Goal: Check status: Check status

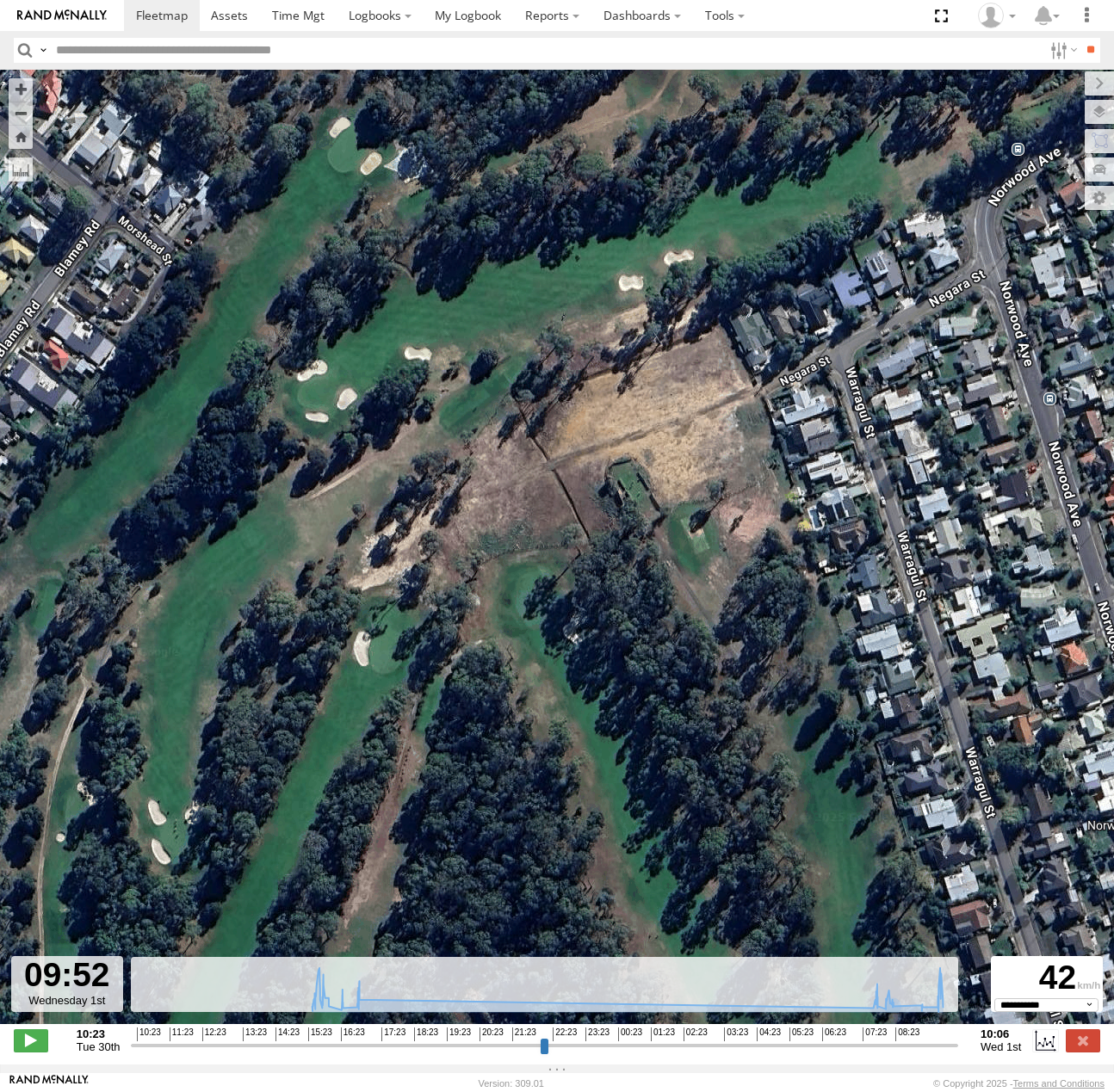
select select "**********"
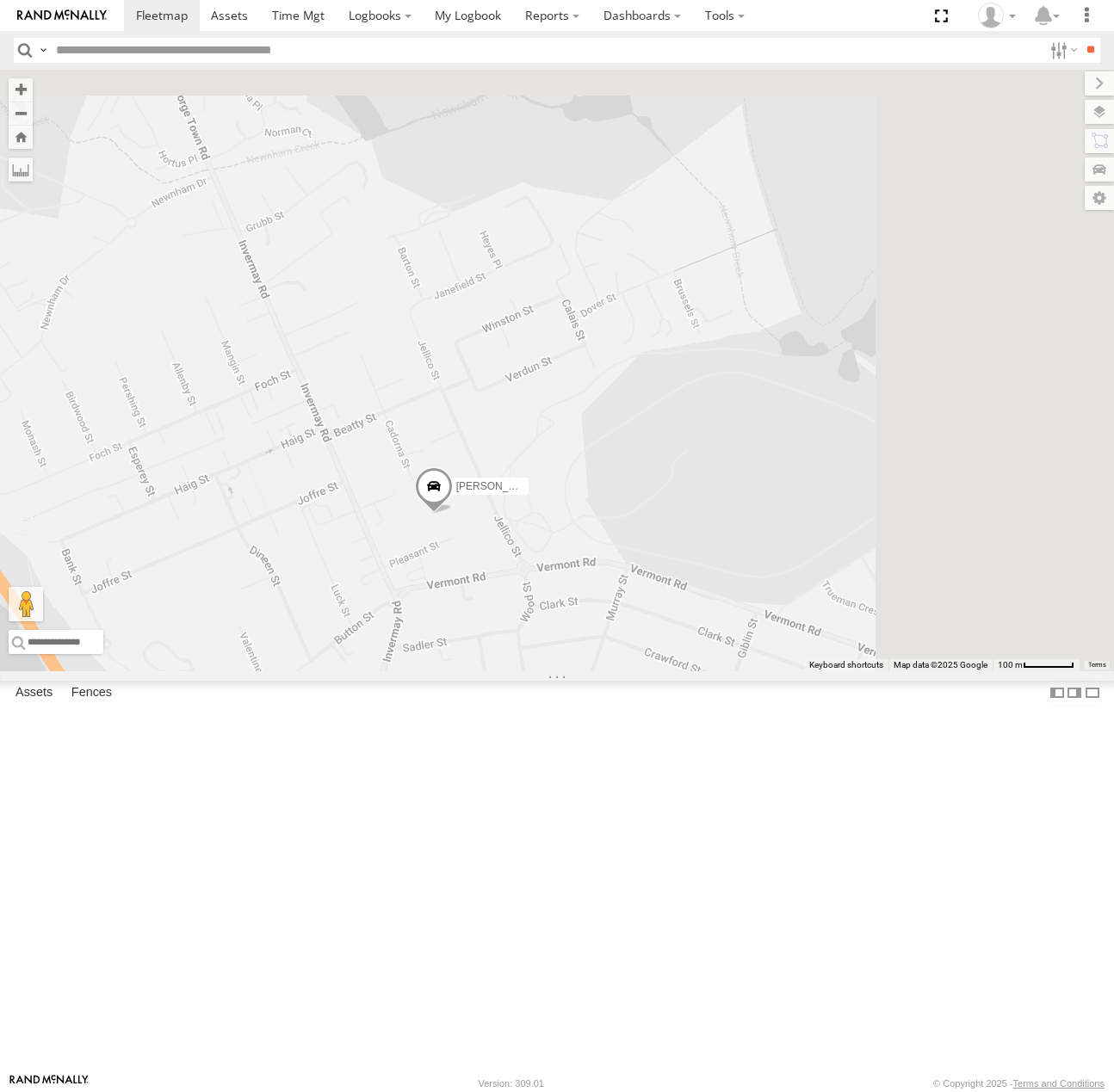
drag, startPoint x: 594, startPoint y: 201, endPoint x: 542, endPoint y: 796, distance: 597.3
click at [537, 672] on div "[PERSON_NAME] Ranger Hino Truck [PERSON_NAME] Emies Van" at bounding box center [557, 370] width 1114 height 602
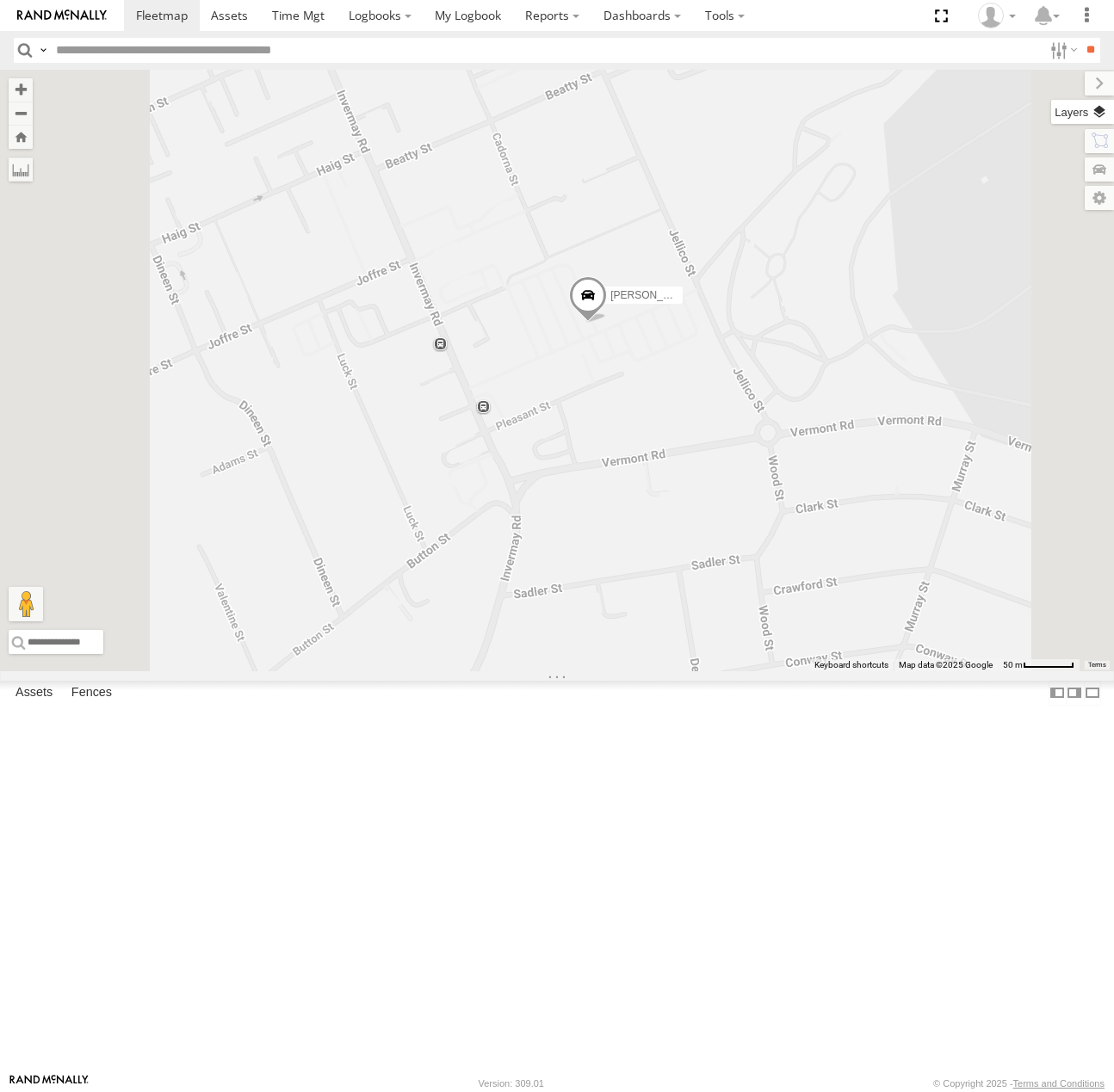
click at [1102, 112] on label at bounding box center [1081, 112] width 62 height 24
click at [0, 0] on span "Basemaps" at bounding box center [0, 0] width 0 height 0
click at [0, 0] on span "Satellite + Roadmap" at bounding box center [0, 0] width 0 height 0
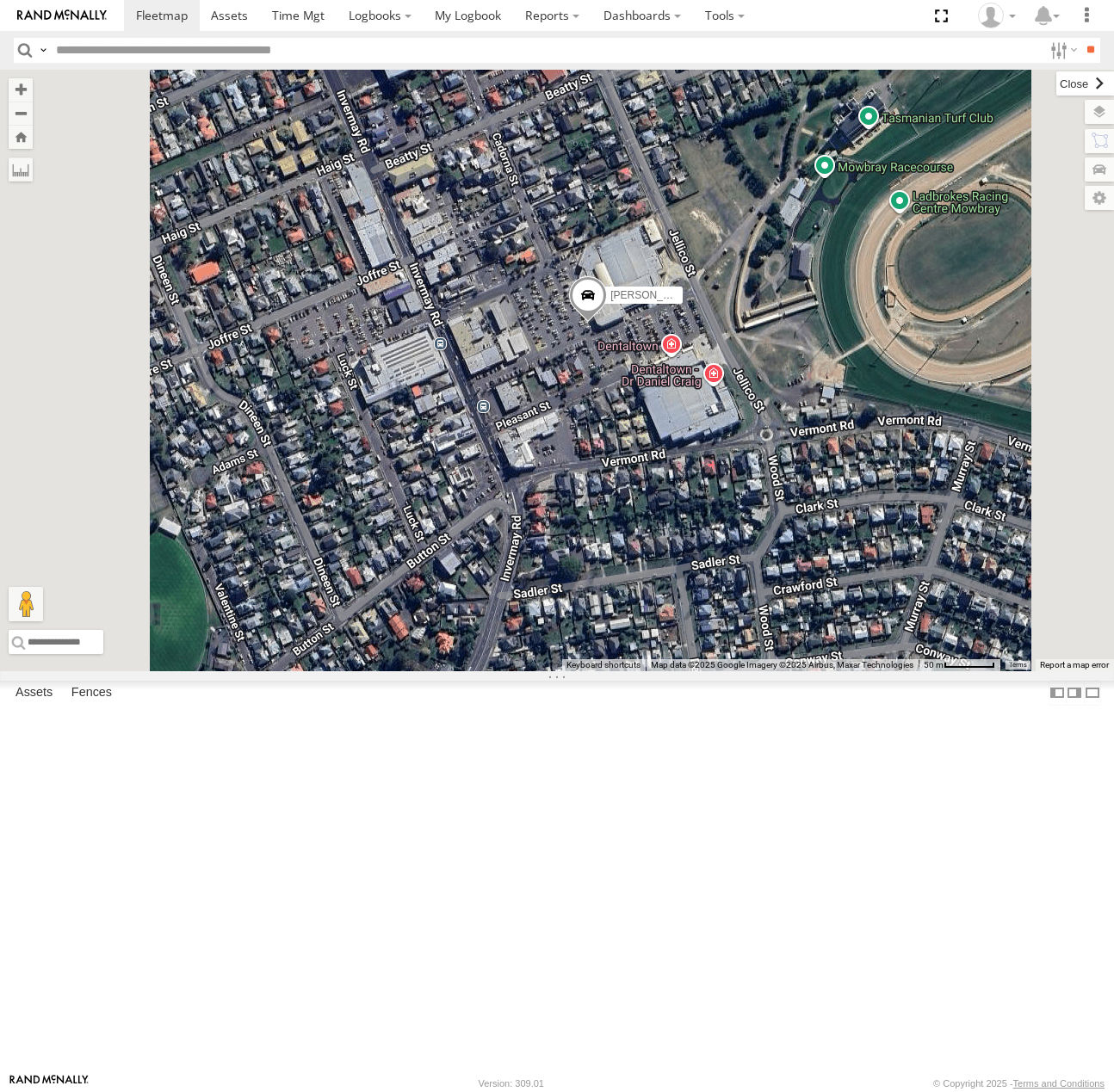
click at [1056, 82] on label at bounding box center [1085, 83] width 58 height 24
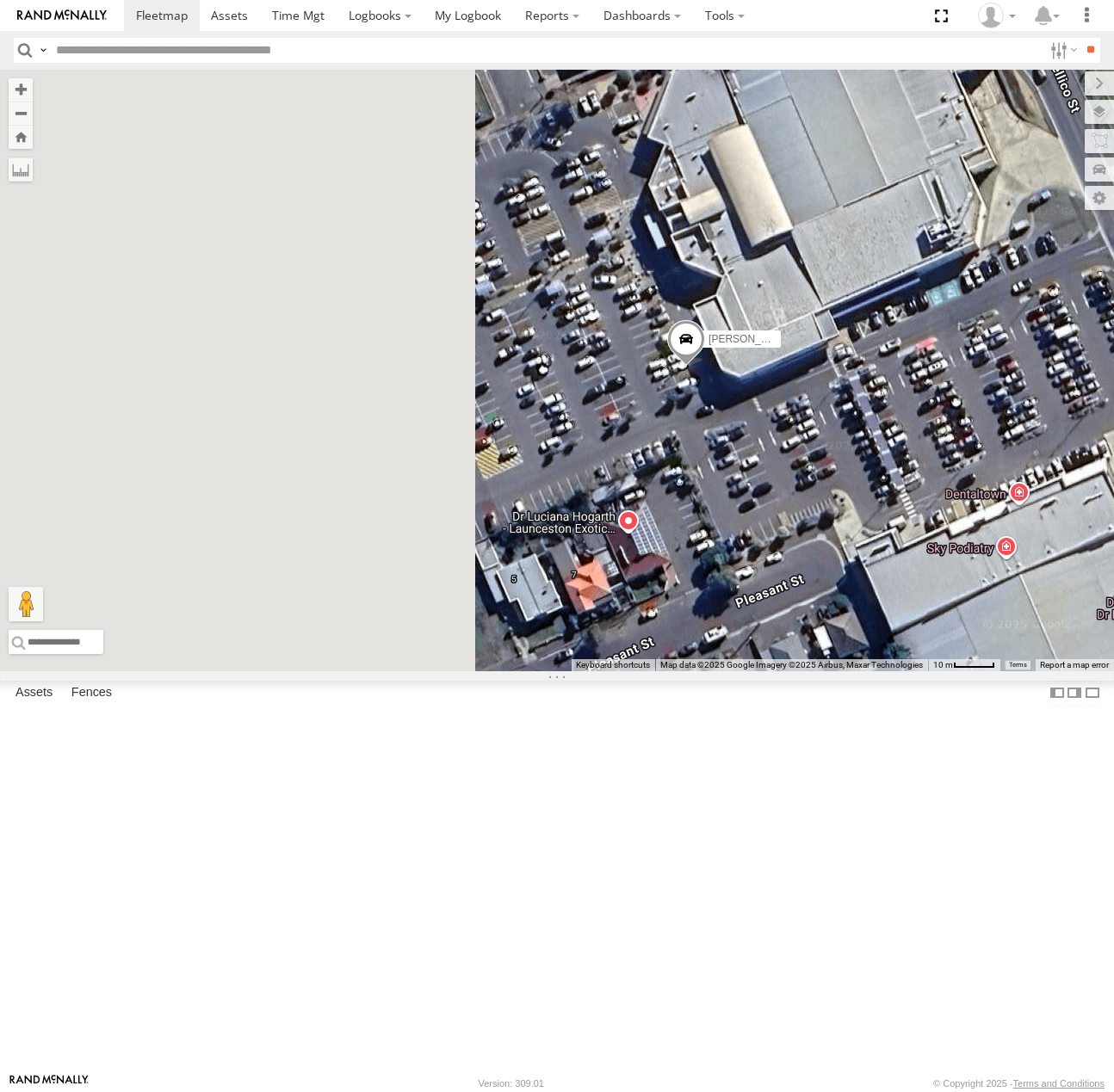
drag, startPoint x: 815, startPoint y: 457, endPoint x: 1220, endPoint y: 553, distance: 416.2
click at [1113, 553] on html "Dashboards" at bounding box center [557, 546] width 1114 height 1092
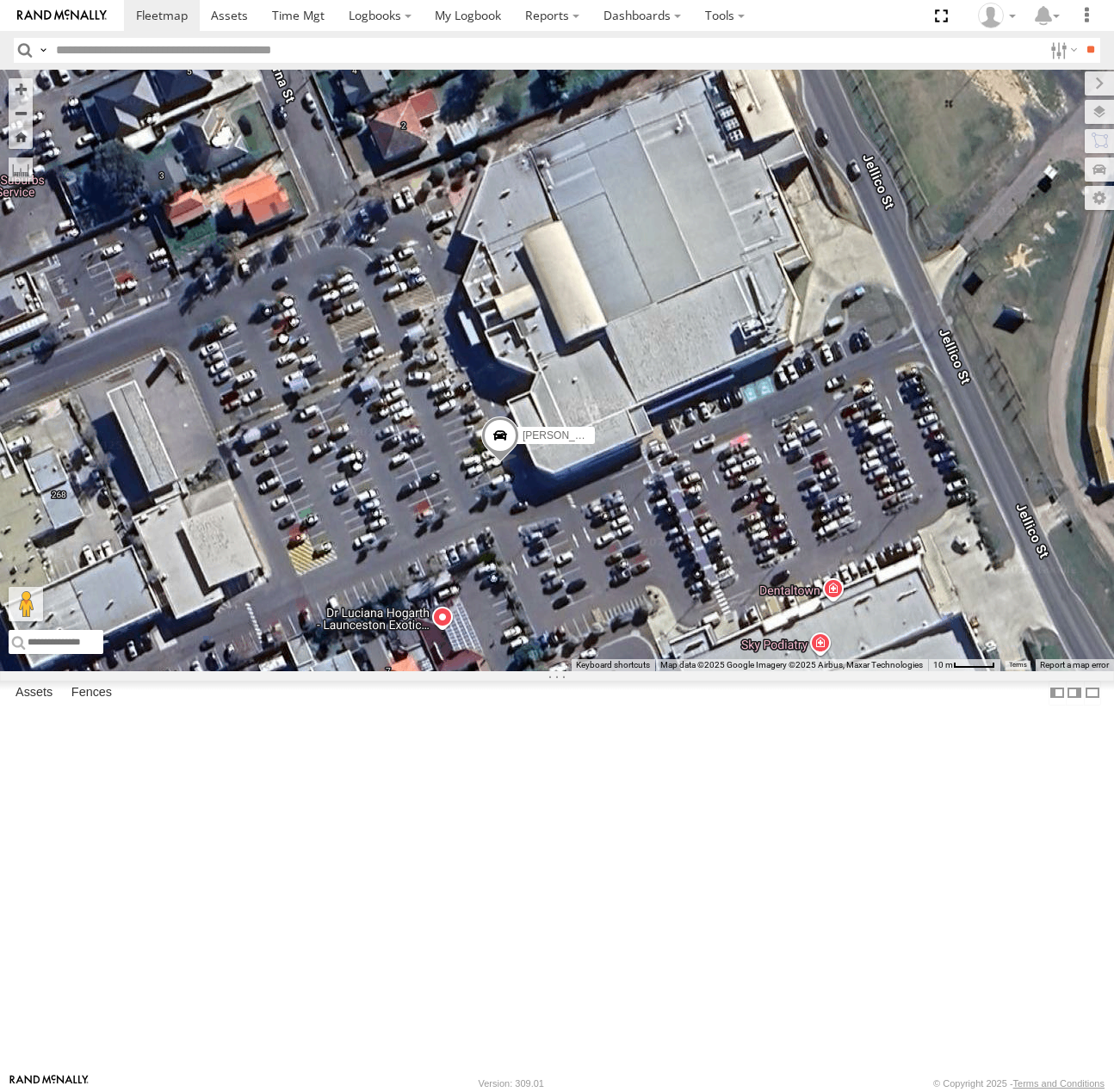
drag, startPoint x: 982, startPoint y: 679, endPoint x: 807, endPoint y: 771, distance: 197.7
click at [807, 672] on div "[PERSON_NAME] Ranger Hino Truck [PERSON_NAME] Emies Van" at bounding box center [557, 370] width 1114 height 602
